Goal: Information Seeking & Learning: Learn about a topic

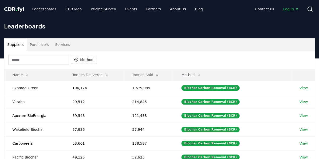
click at [39, 45] on button "Purchasers" at bounding box center [39, 45] width 25 height 12
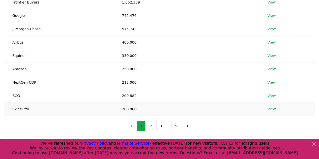
scroll to position [99, 0]
click at [152, 124] on button "2" at bounding box center [151, 126] width 9 height 10
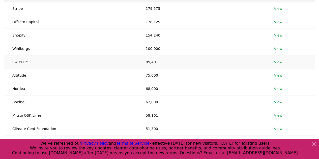
scroll to position [128, 0]
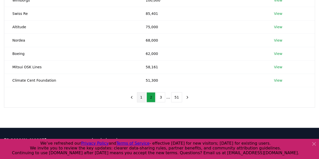
click at [140, 96] on button "1" at bounding box center [141, 97] width 9 height 10
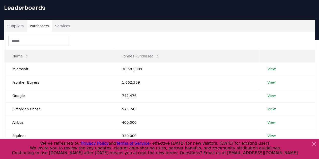
scroll to position [18, 0]
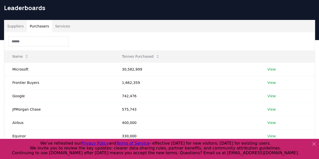
click at [313, 143] on icon at bounding box center [314, 144] width 3 height 3
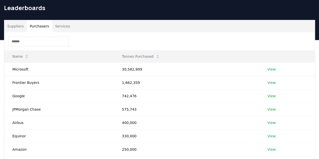
click at [10, 26] on button "Suppliers" at bounding box center [15, 26] width 22 height 12
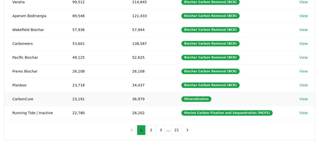
scroll to position [101, 0]
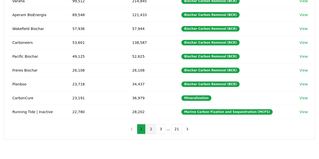
click at [151, 128] on button "2" at bounding box center [151, 129] width 9 height 10
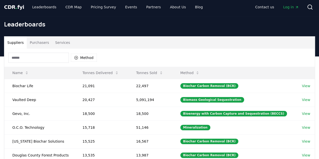
scroll to position [0, 0]
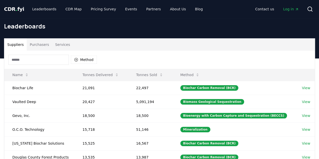
click at [39, 57] on input at bounding box center [38, 60] width 61 height 10
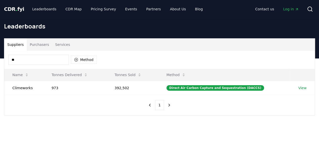
type input "*"
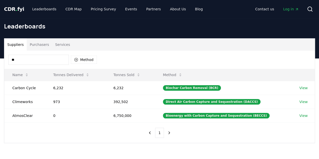
type input "*"
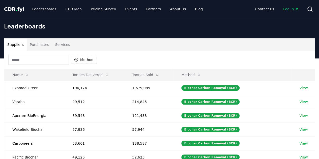
click at [44, 44] on button "Purchasers" at bounding box center [39, 45] width 25 height 12
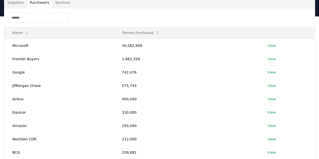
scroll to position [45, 0]
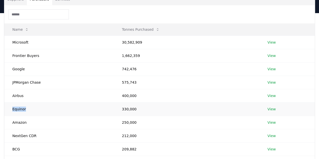
drag, startPoint x: 12, startPoint y: 109, endPoint x: 37, endPoint y: 115, distance: 25.6
click at [37, 115] on td "Equinor" at bounding box center [58, 108] width 109 height 13
drag, startPoint x: 36, startPoint y: 111, endPoint x: 12, endPoint y: 106, distance: 24.6
click at [12, 106] on td "Equinor" at bounding box center [58, 108] width 109 height 13
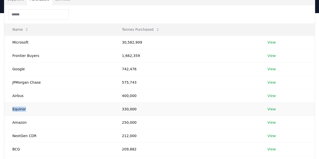
click at [12, 106] on td "Equinor" at bounding box center [58, 108] width 109 height 13
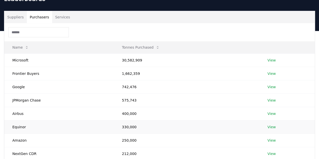
scroll to position [0, 0]
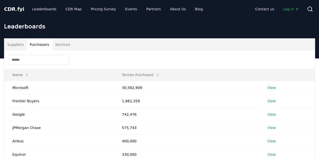
click at [16, 45] on button "Suppliers" at bounding box center [15, 45] width 22 height 12
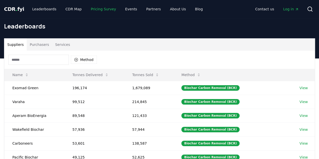
click at [89, 10] on link "Pricing Survey" at bounding box center [103, 9] width 33 height 9
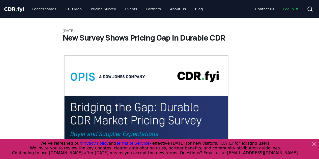
click at [17, 9] on span "CDR . fyi" at bounding box center [14, 9] width 20 height 6
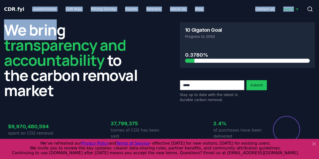
drag, startPoint x: 30, startPoint y: 16, endPoint x: 80, endPoint y: 44, distance: 57.7
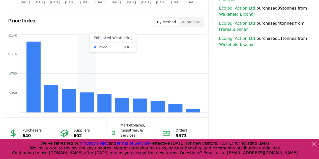
scroll to position [410, 0]
